Goal: Task Accomplishment & Management: Manage account settings

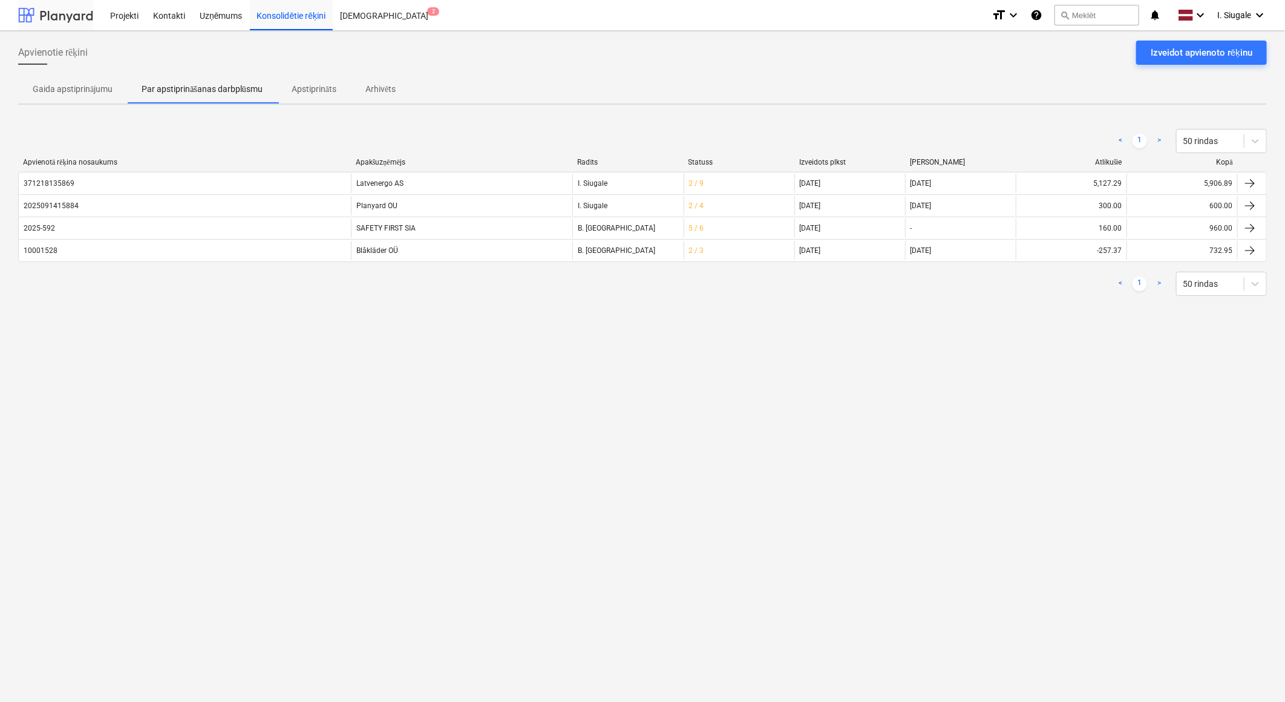
click at [61, 19] on div at bounding box center [55, 15] width 75 height 30
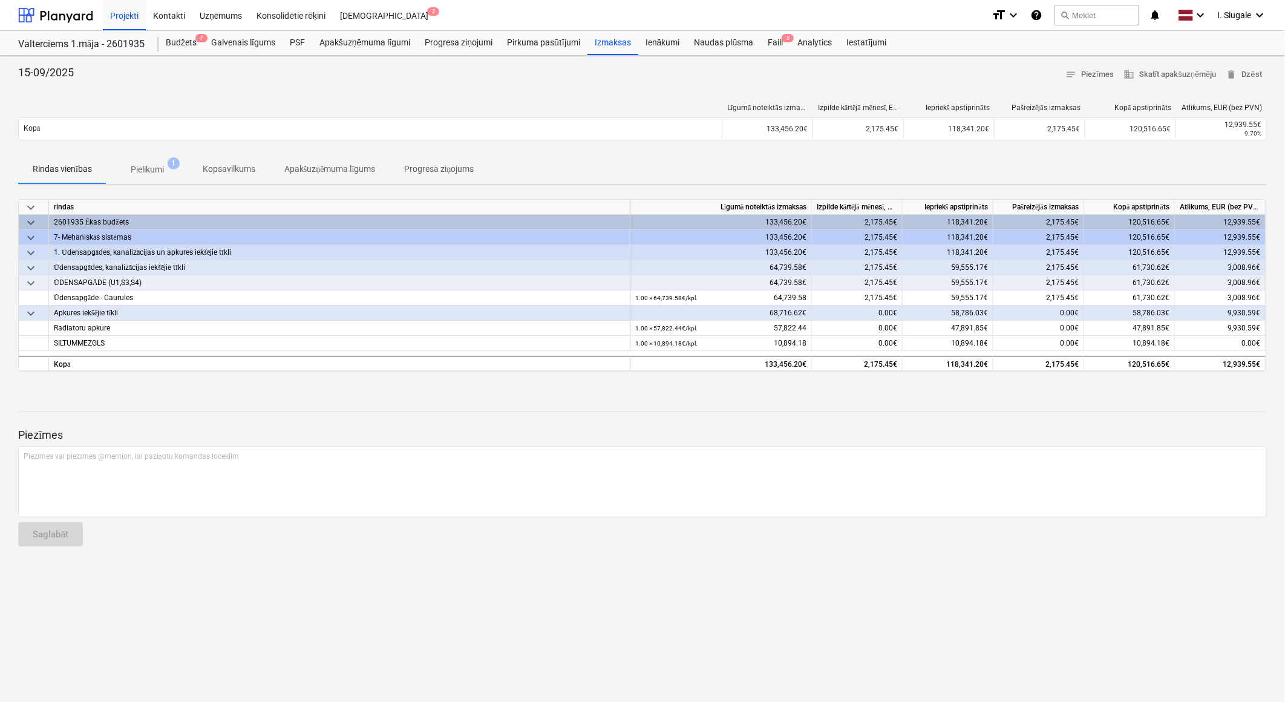
click at [164, 169] on p "Pielikumi" at bounding box center [147, 169] width 33 height 13
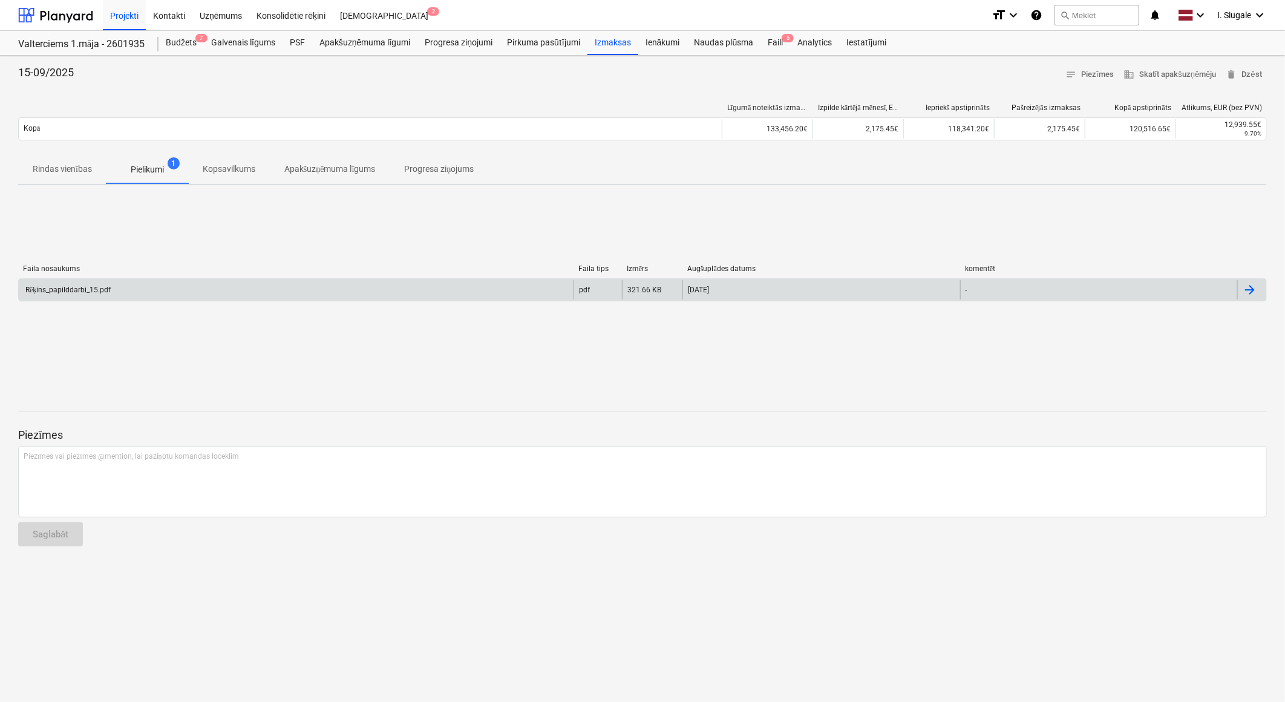
click at [146, 288] on div "Rēķins_papilddarbi_15.pdf" at bounding box center [296, 289] width 555 height 19
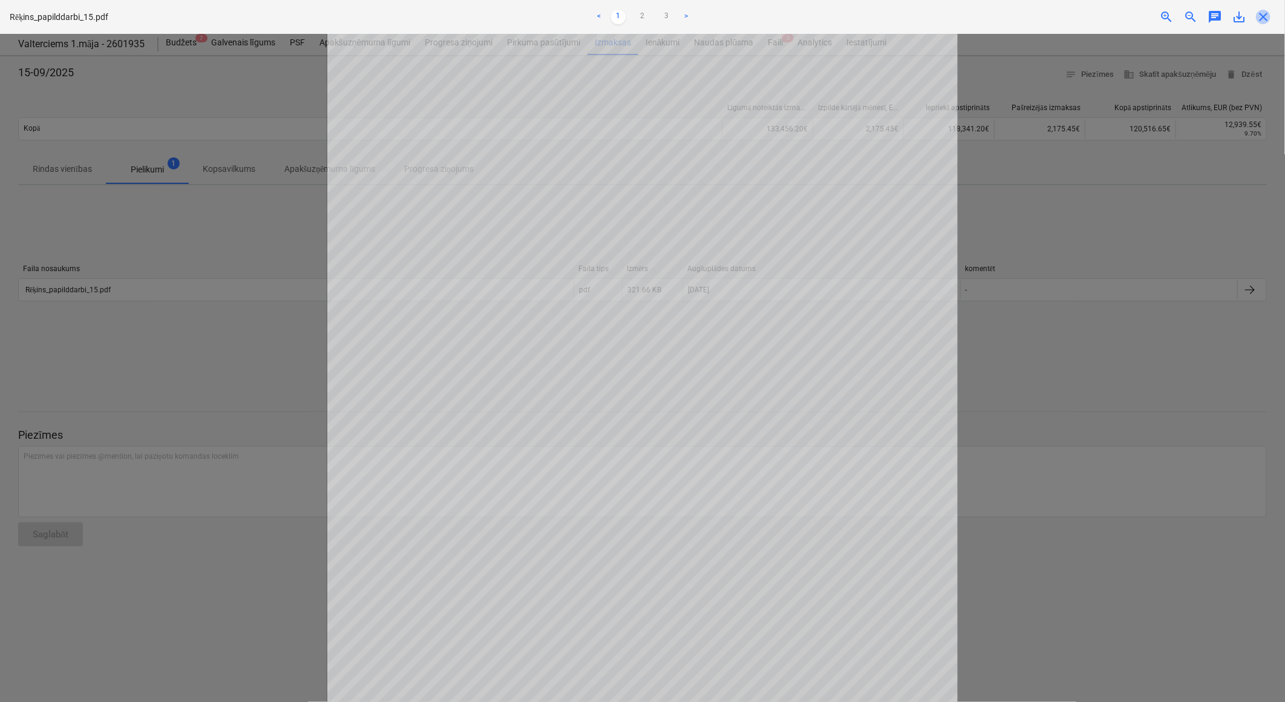
click at [1266, 16] on span "close" at bounding box center [1263, 17] width 15 height 15
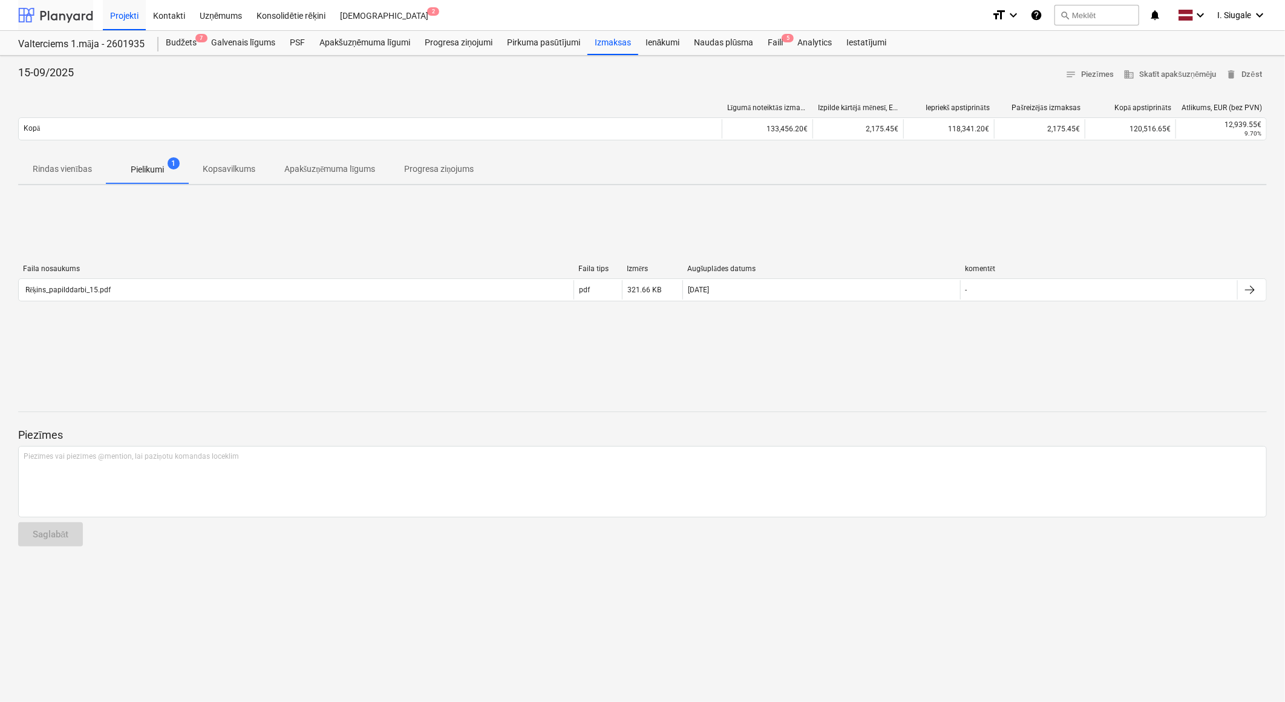
click at [56, 17] on div at bounding box center [55, 15] width 75 height 30
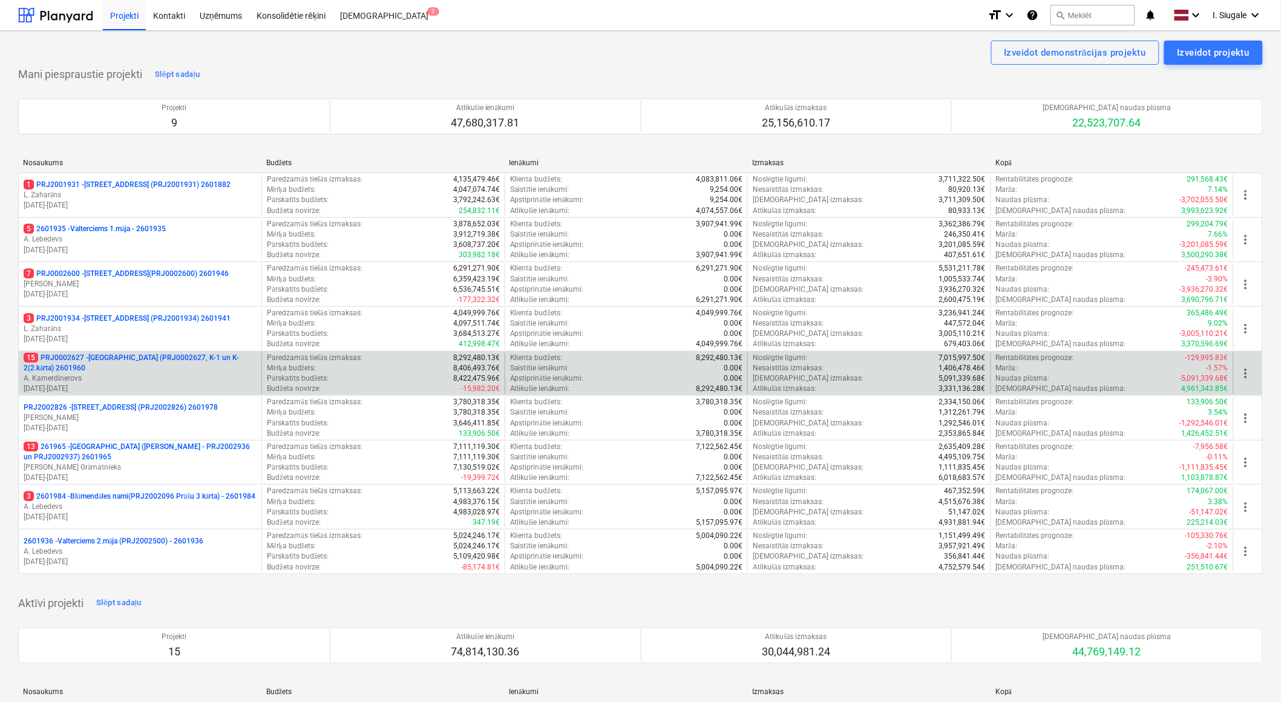
click at [131, 361] on p "15 PRJ0002627 - [GEOGRAPHIC_DATA] (PRJ0002627, K-1 un K-2(2.kārta) 2601960" at bounding box center [140, 363] width 233 height 21
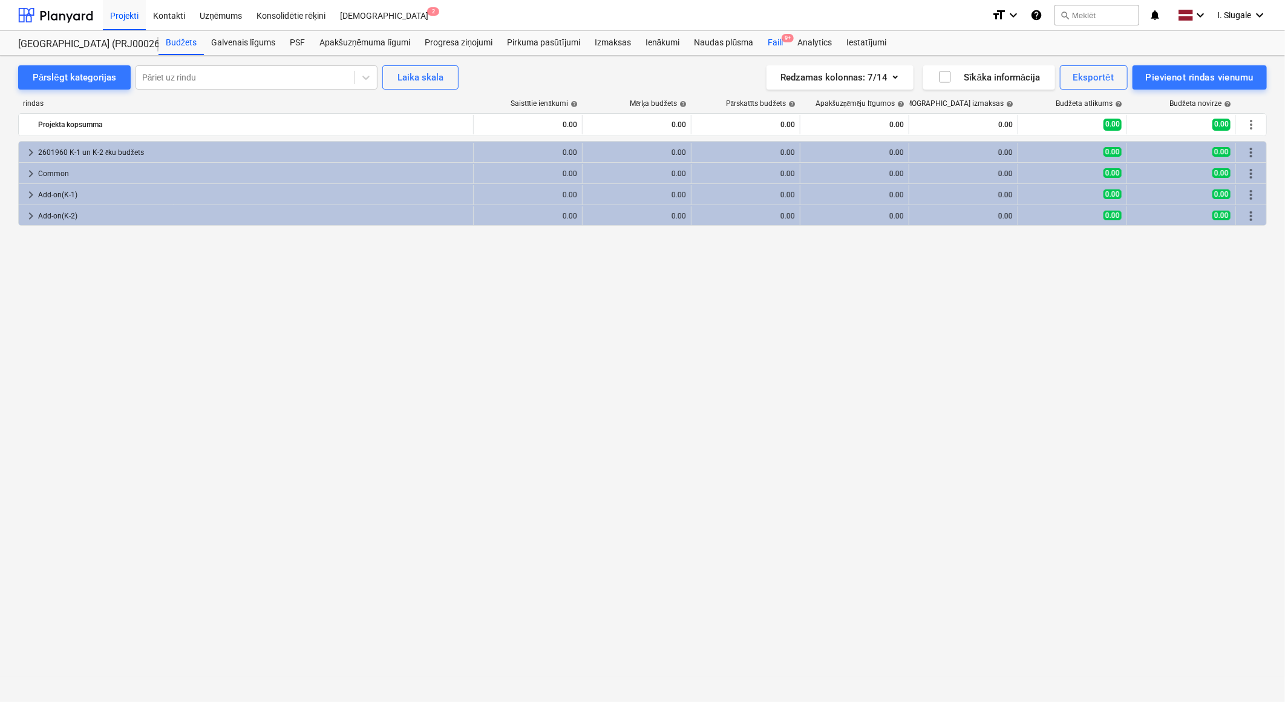
click at [775, 45] on div "Faili 9+" at bounding box center [776, 43] width 30 height 24
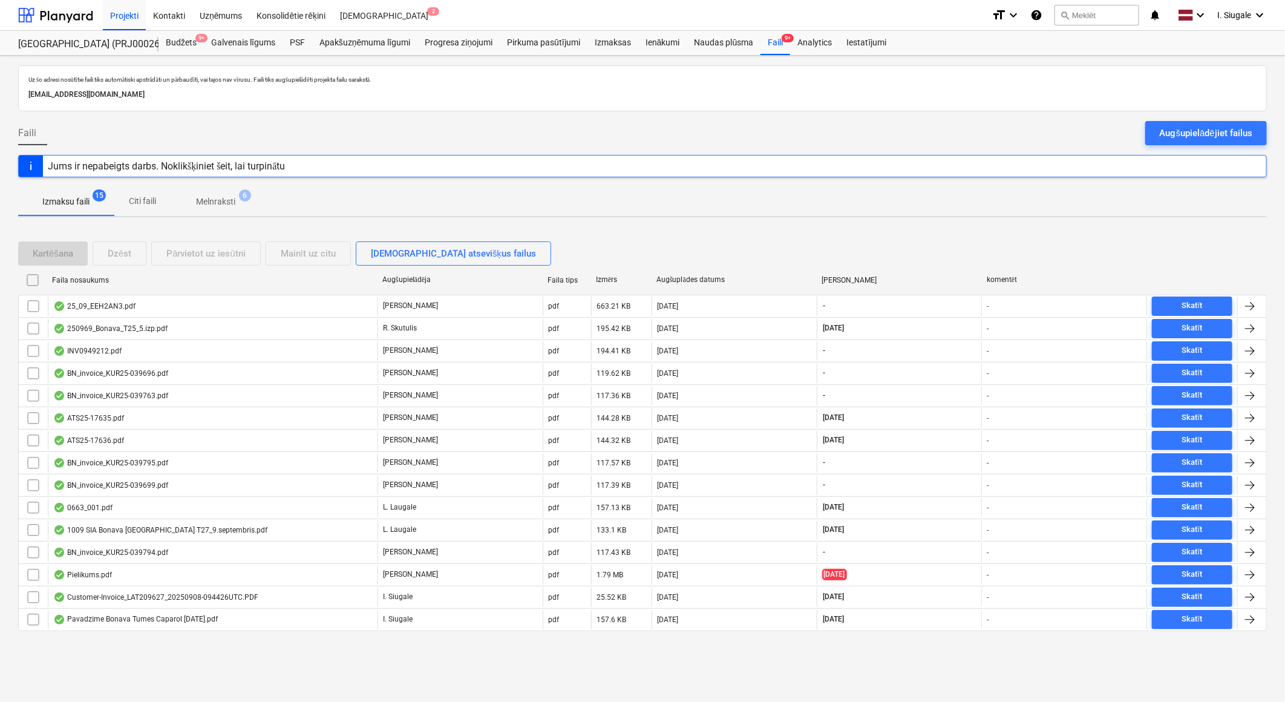
click at [221, 202] on p "Melnraksti" at bounding box center [215, 201] width 39 height 13
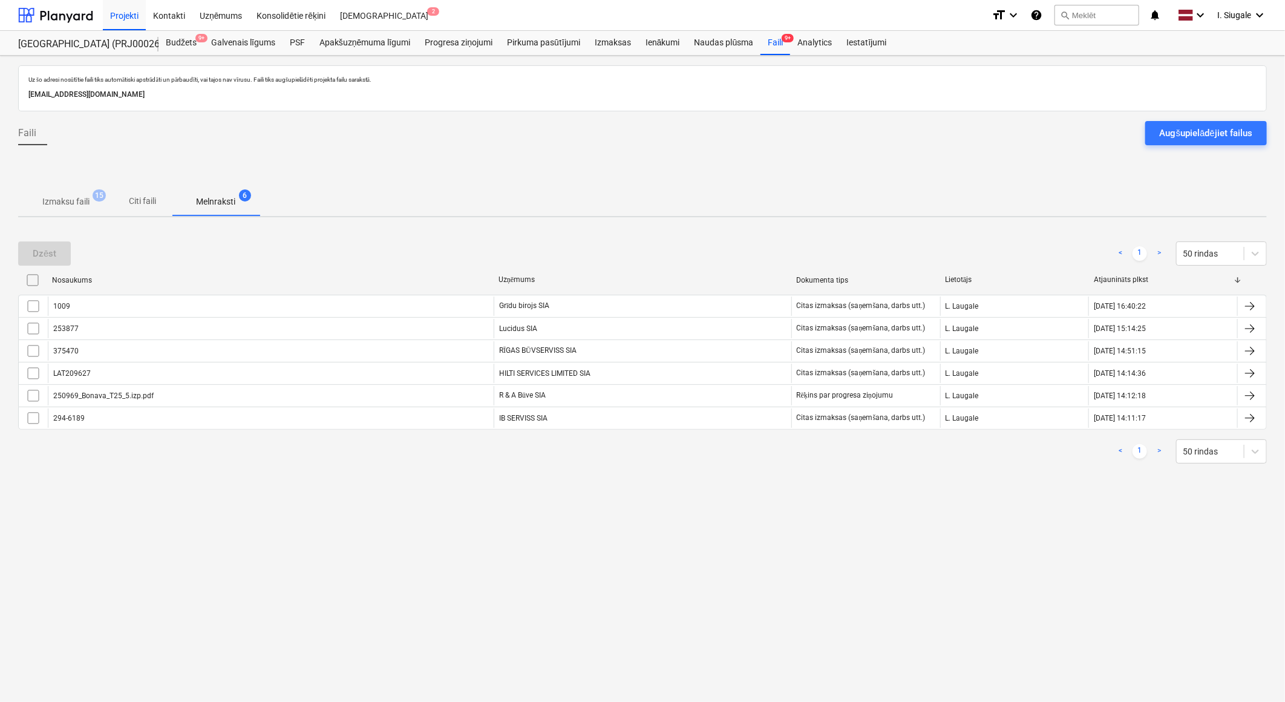
click at [68, 203] on p "Izmaksu faili" at bounding box center [65, 201] width 47 height 13
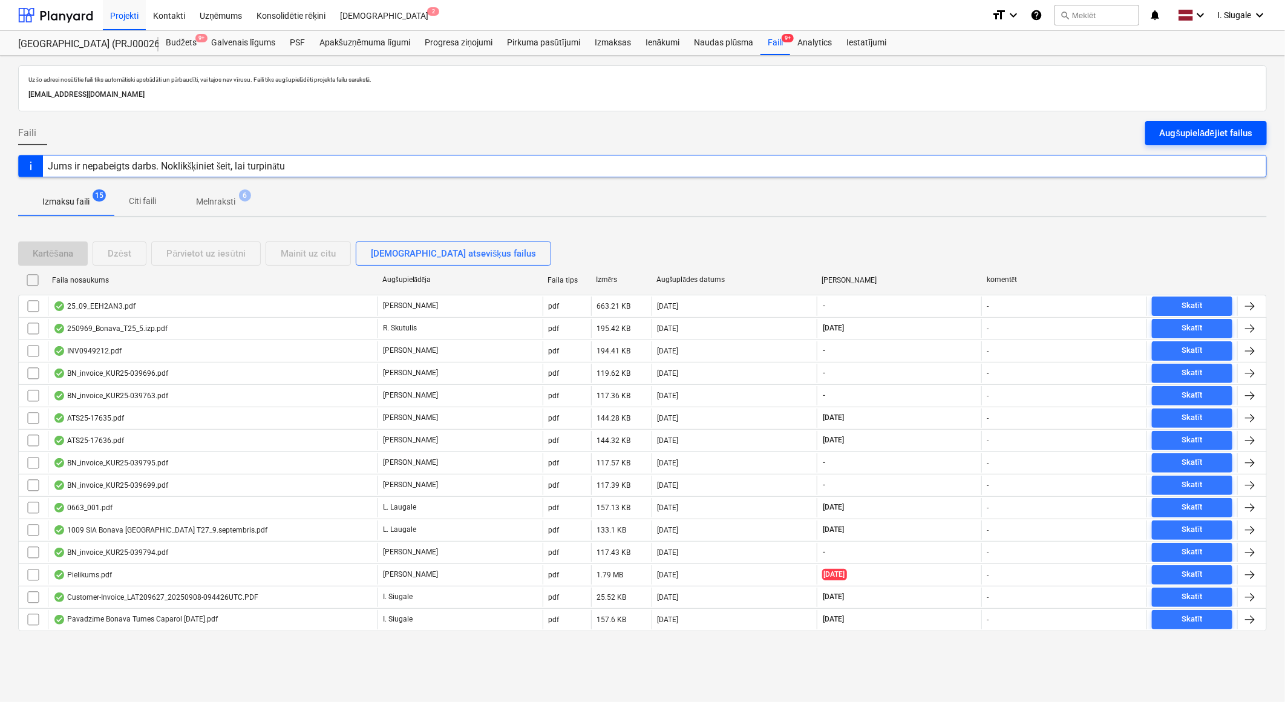
click at [1167, 129] on div "Augšupielādējiet failus" at bounding box center [1206, 133] width 93 height 16
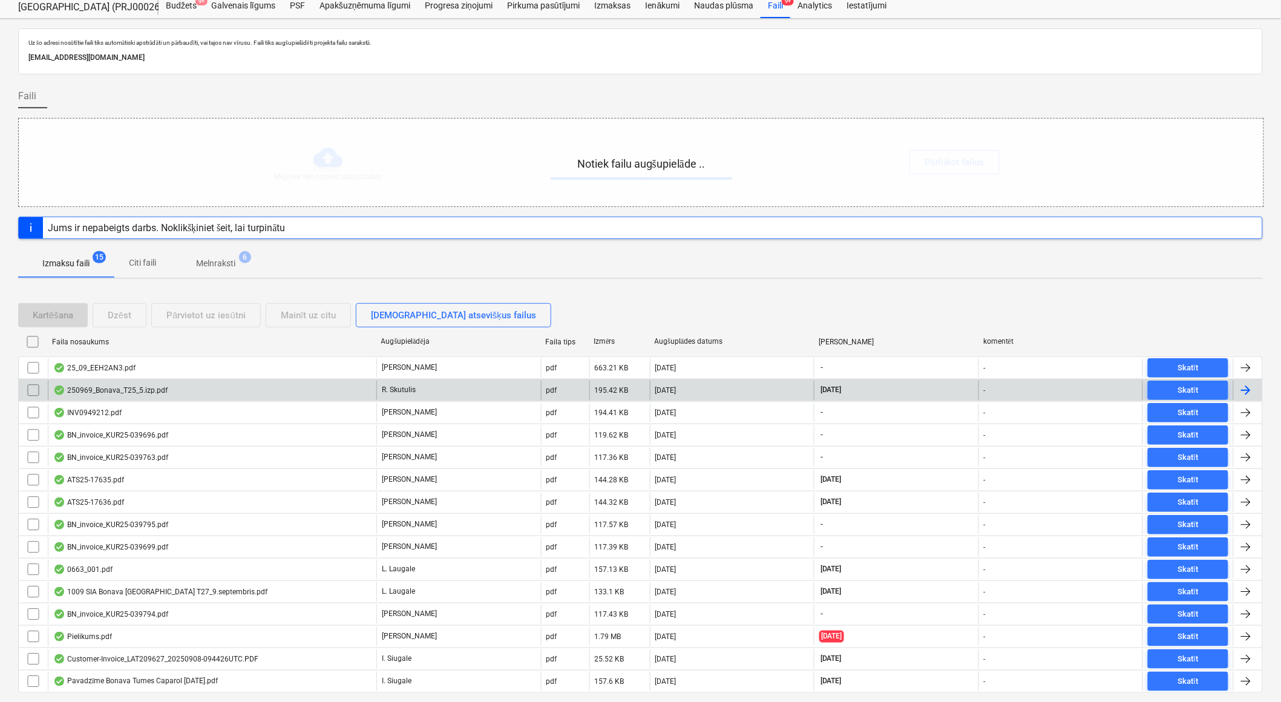
scroll to position [73, 0]
